Goal: Navigation & Orientation: Understand site structure

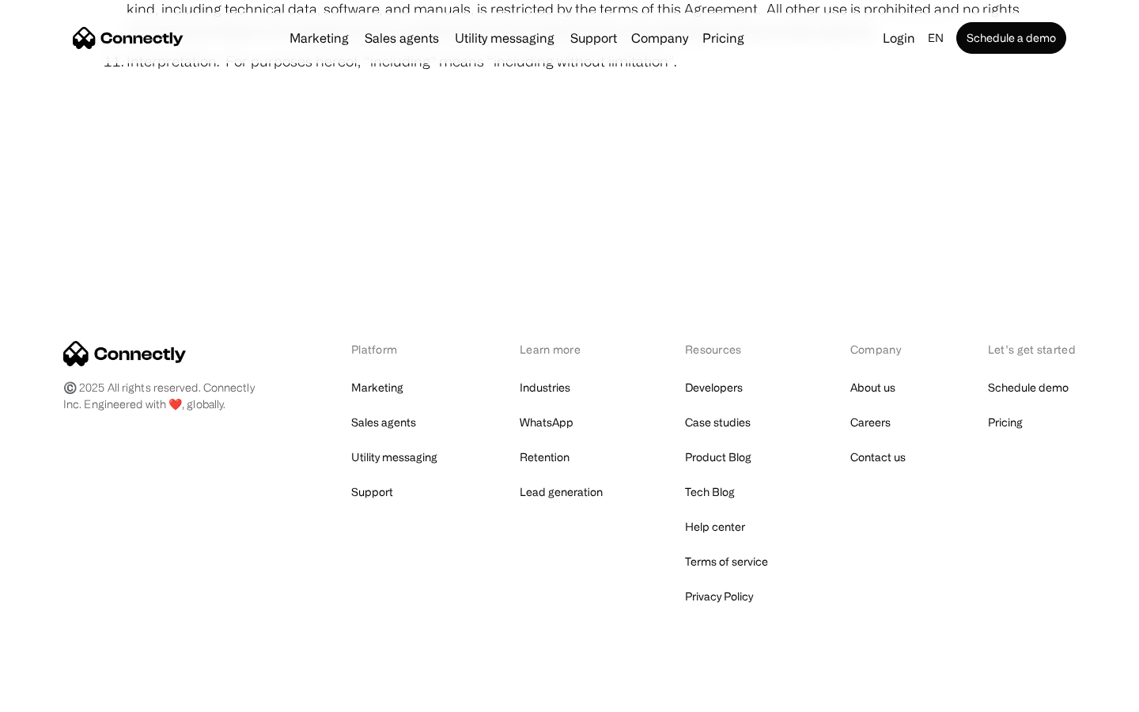
scroll to position [5809, 0]
